Goal: Browse casually

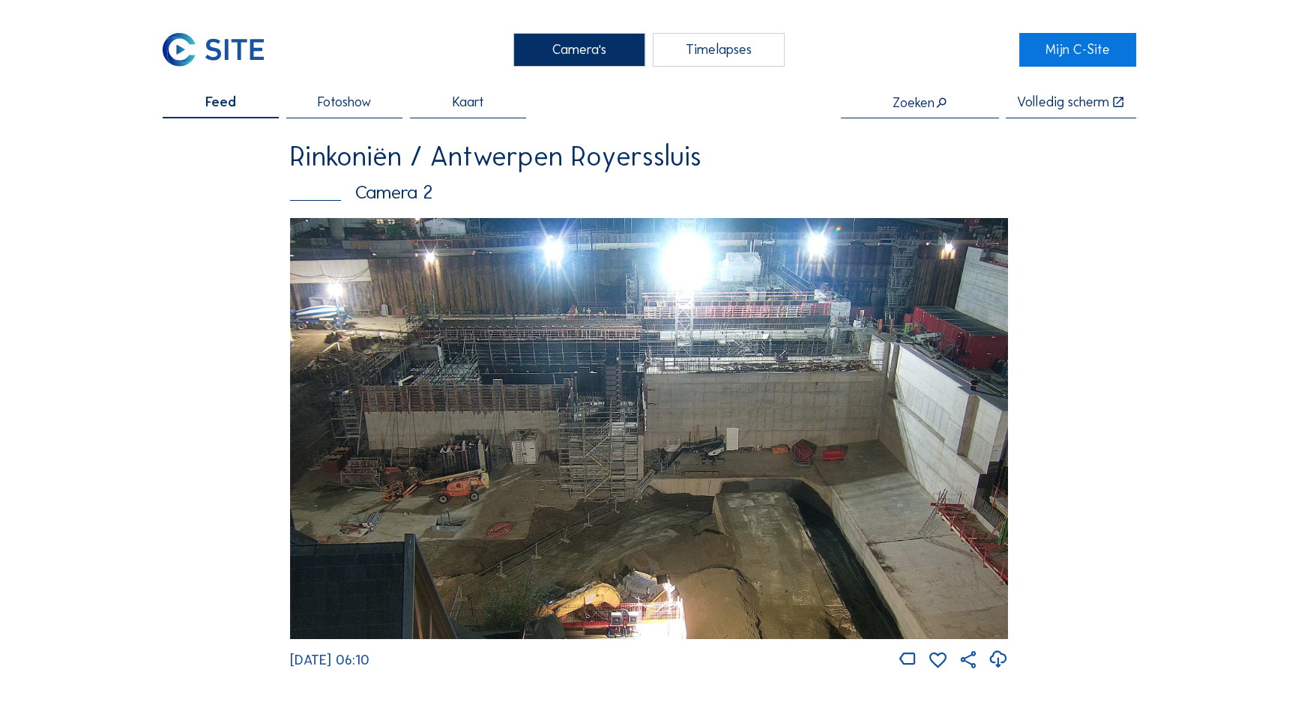
click at [499, 320] on img at bounding box center [649, 428] width 718 height 421
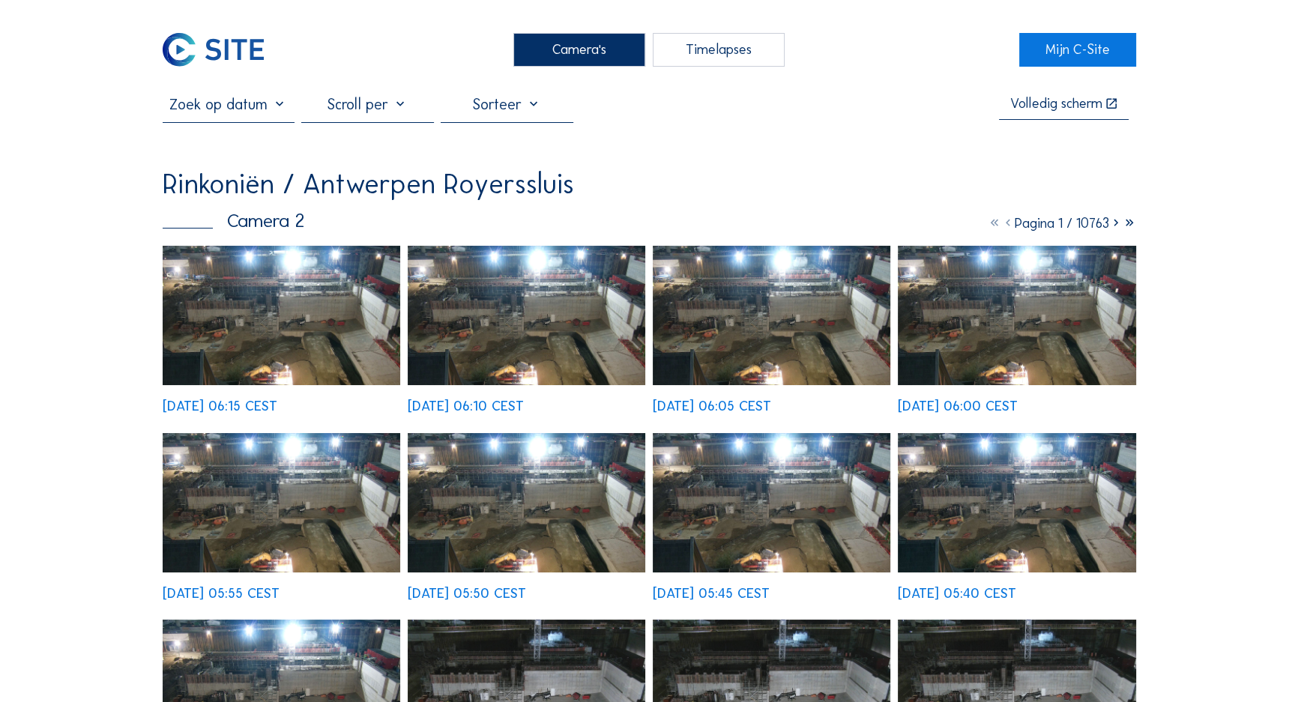
click at [286, 433] on div "[DATE] 05:55 CEST" at bounding box center [282, 516] width 238 height 167
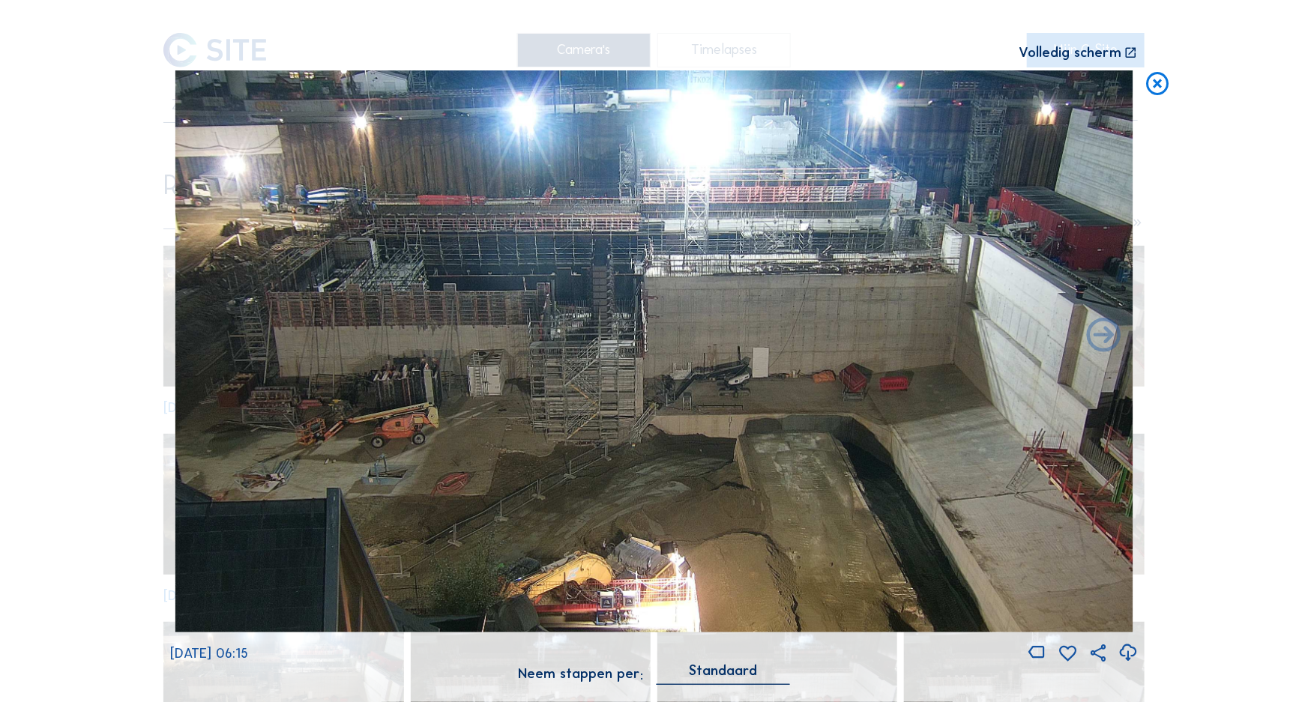
click at [1158, 87] on icon at bounding box center [1159, 84] width 28 height 28
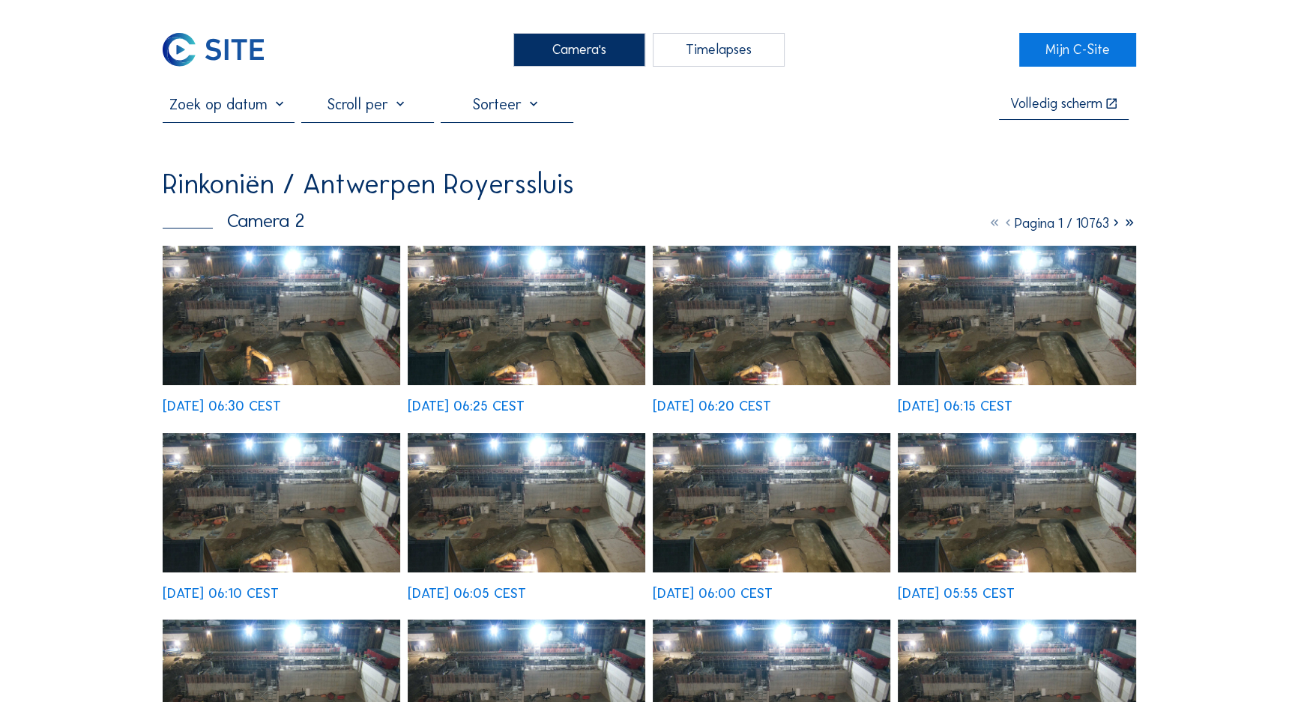
click at [266, 310] on img at bounding box center [282, 315] width 238 height 139
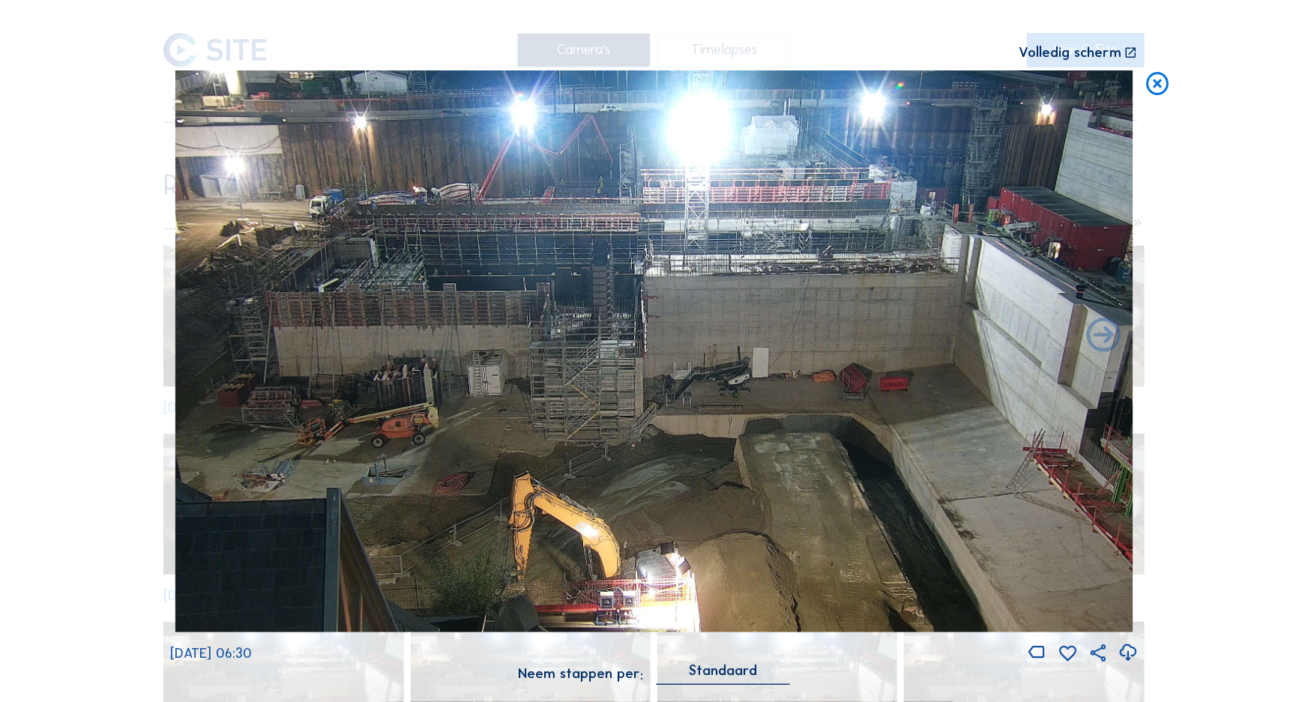
click at [1161, 93] on icon at bounding box center [1159, 84] width 28 height 28
